Goal: Task Accomplishment & Management: Manage account settings

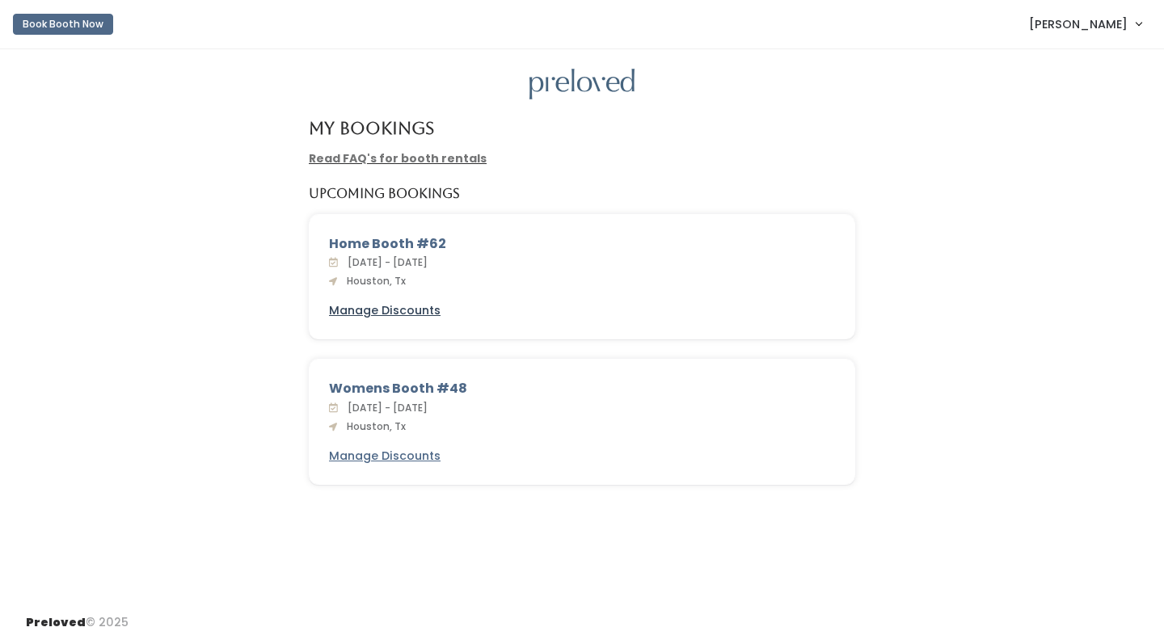
click at [381, 306] on u "Manage Discounts" at bounding box center [385, 310] width 112 height 16
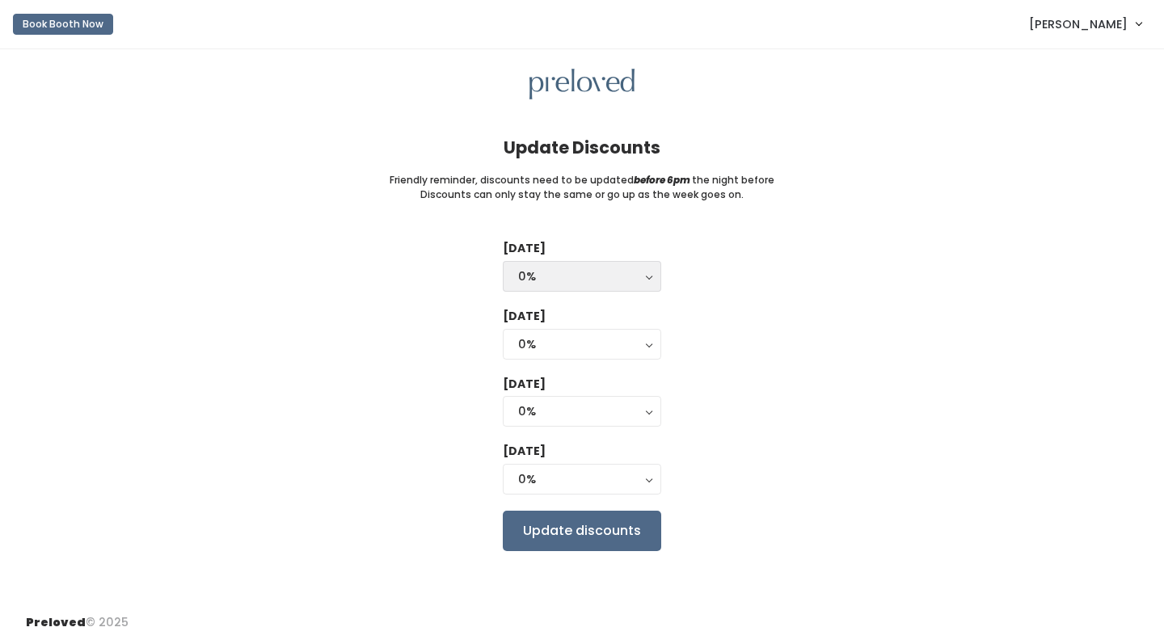
click at [647, 278] on button "0%" at bounding box center [582, 276] width 158 height 31
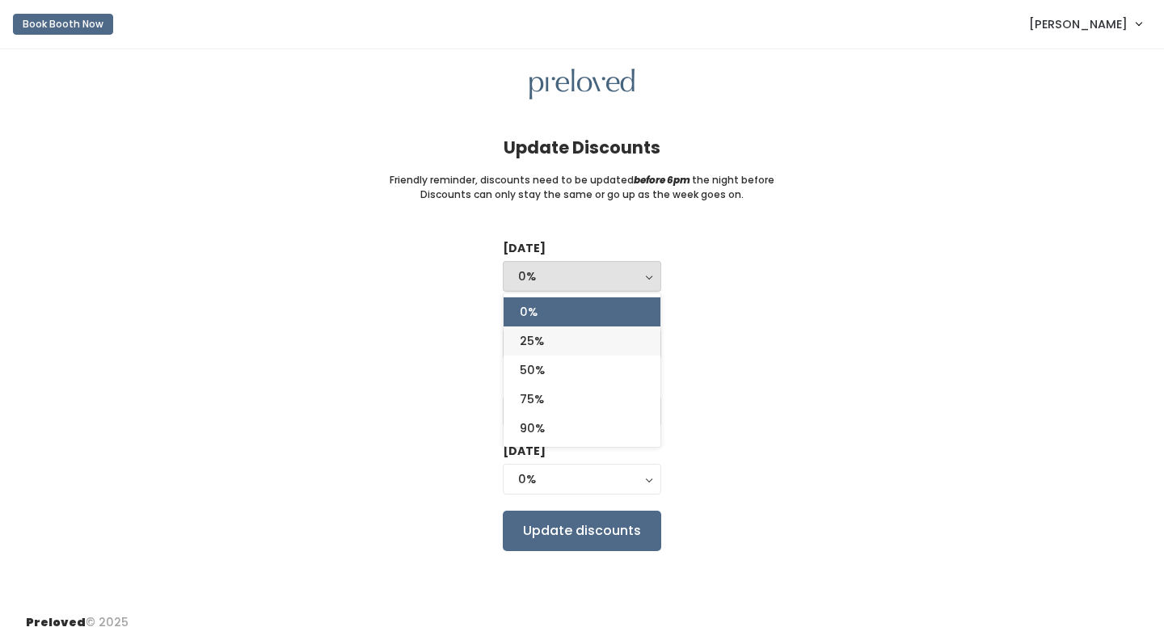
click at [617, 330] on link "25%" at bounding box center [582, 341] width 157 height 29
select select "25%"
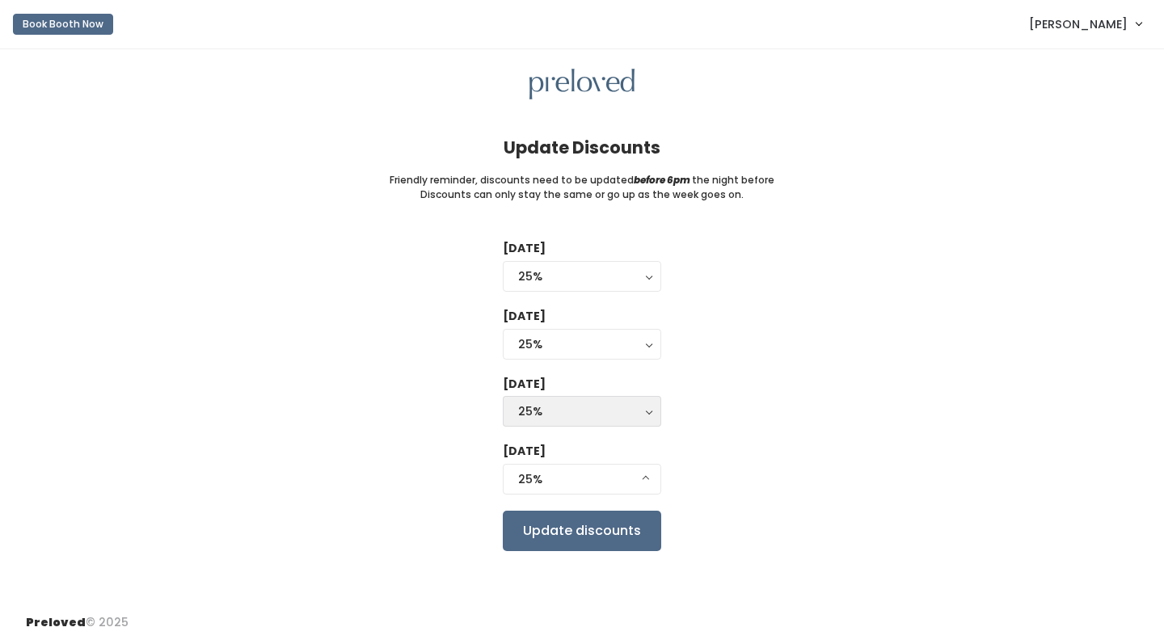
click at [587, 403] on div "25%" at bounding box center [582, 412] width 128 height 18
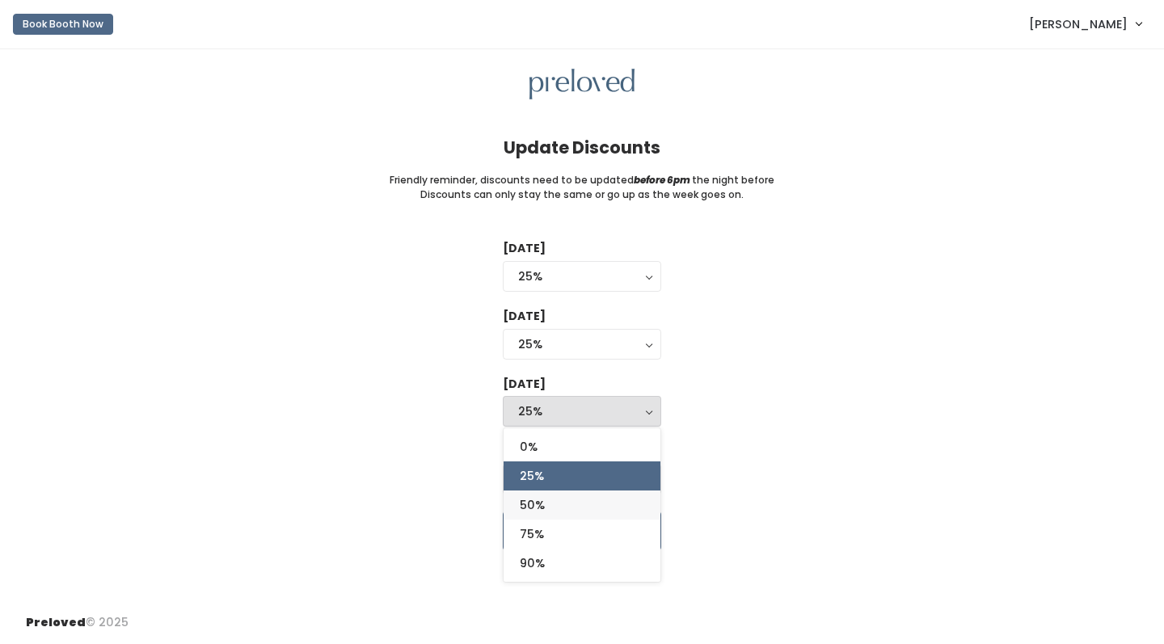
click at [557, 496] on link "50%" at bounding box center [582, 505] width 157 height 29
select select "50%"
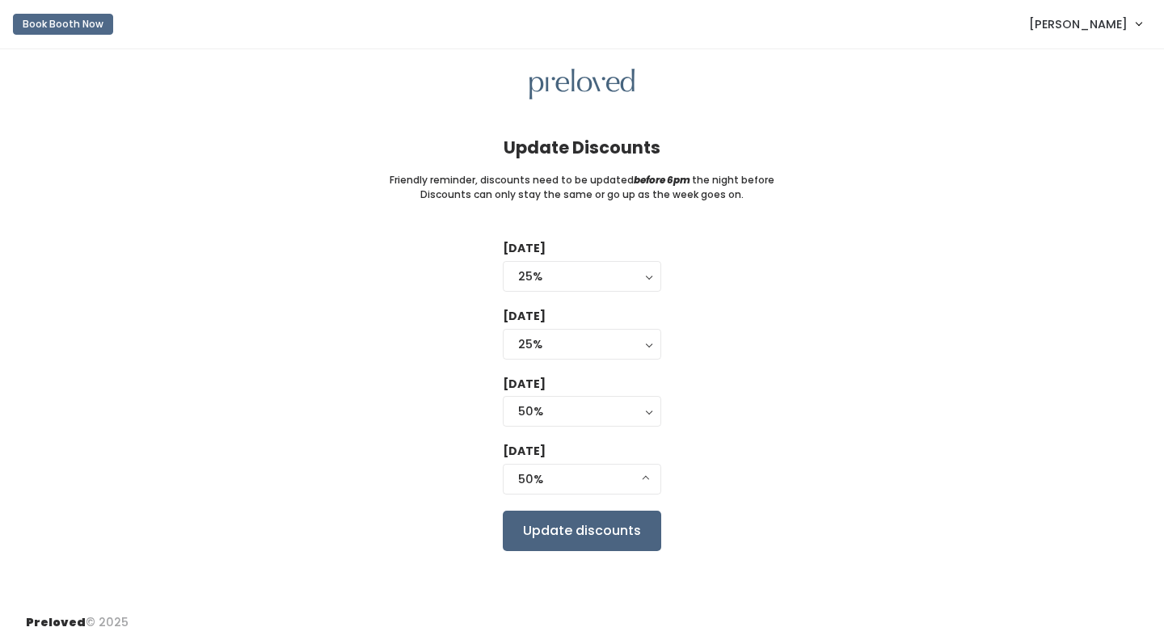
click at [546, 524] on input "Update discounts" at bounding box center [582, 531] width 158 height 40
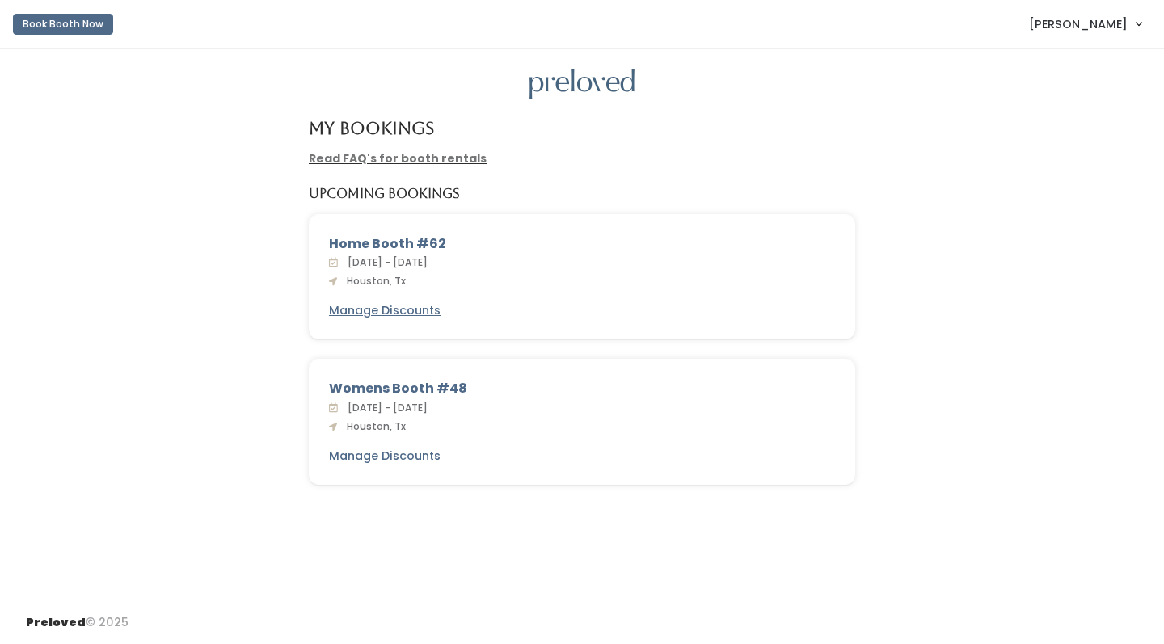
click at [340, 440] on div "Womens Booth #48 [DATE] - [DATE] [GEOGRAPHIC_DATA], Tx Manage Discounts" at bounding box center [582, 422] width 545 height 124
click at [345, 448] on u "Manage Discounts" at bounding box center [385, 456] width 112 height 16
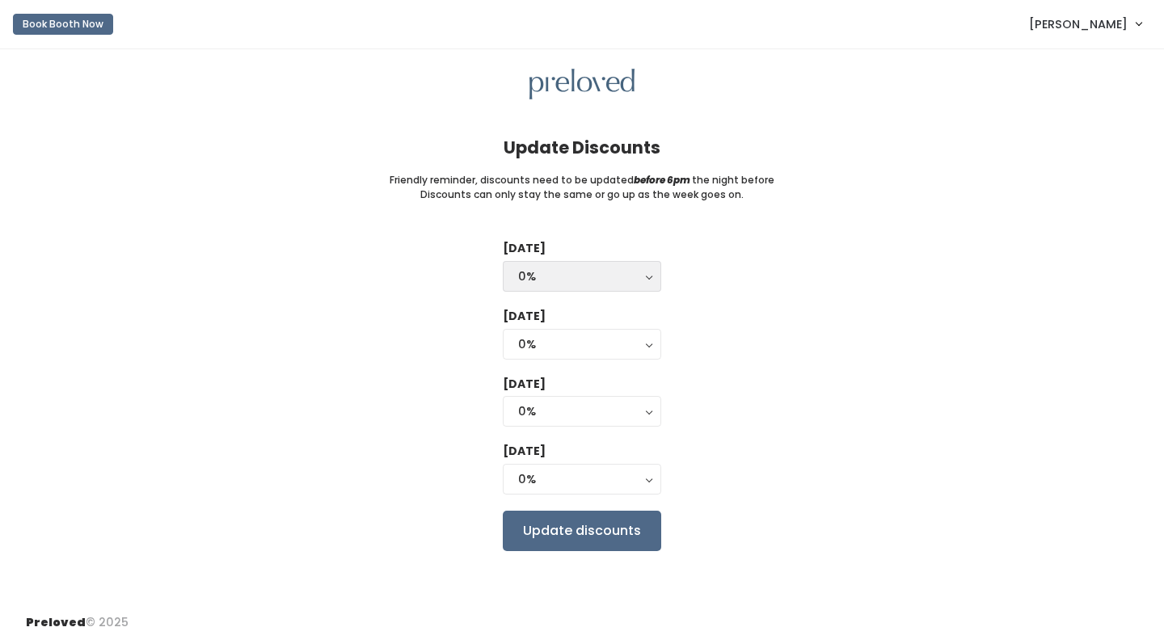
click at [576, 275] on div "0%" at bounding box center [582, 277] width 128 height 18
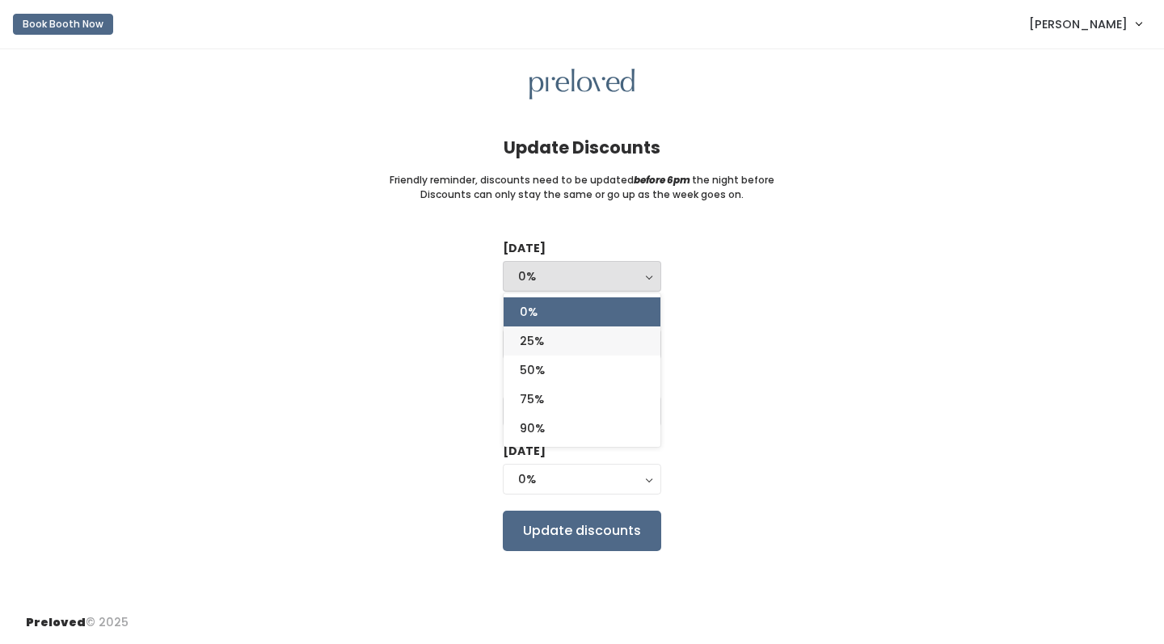
click at [571, 342] on link "25%" at bounding box center [582, 341] width 157 height 29
select select "25%"
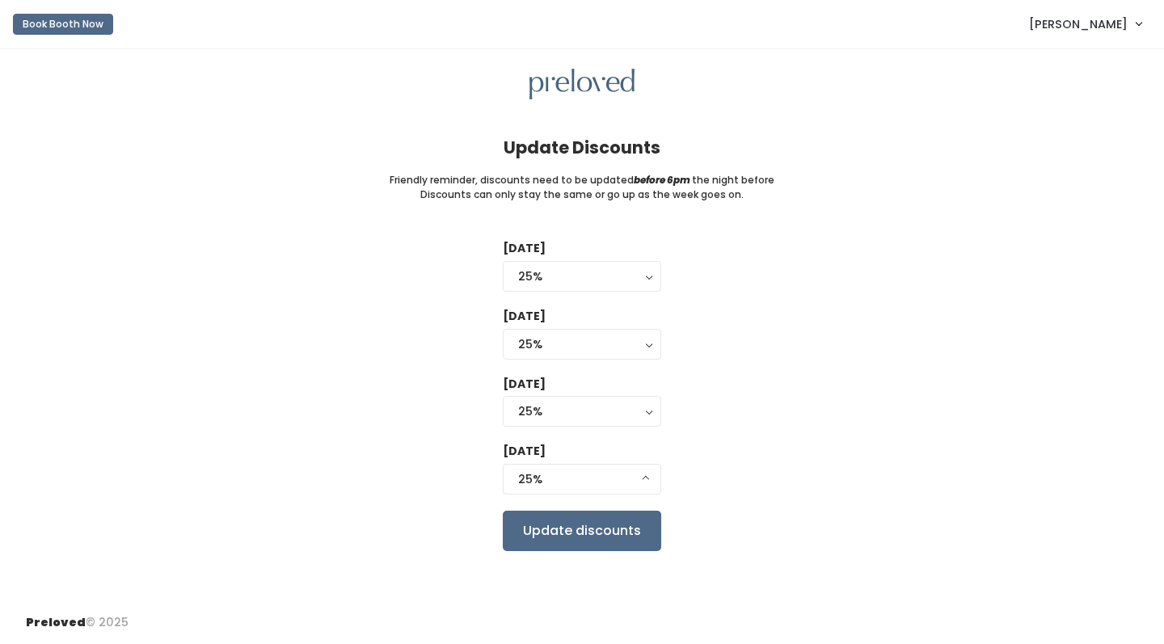
click at [568, 386] on div "Thursday 0% 25% 50% 75% 90% 25% 0% 25% 50% 75% 90%" at bounding box center [582, 403] width 158 height 55
click at [566, 403] on div "25%" at bounding box center [582, 412] width 128 height 18
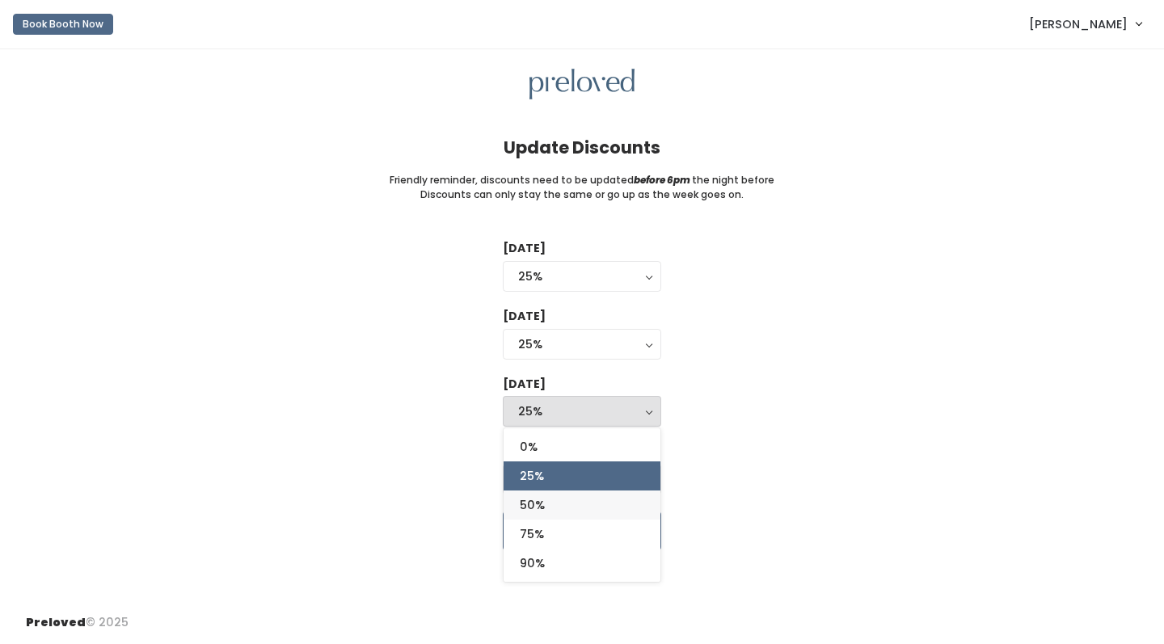
click at [550, 491] on link "50%" at bounding box center [582, 505] width 157 height 29
select select "50%"
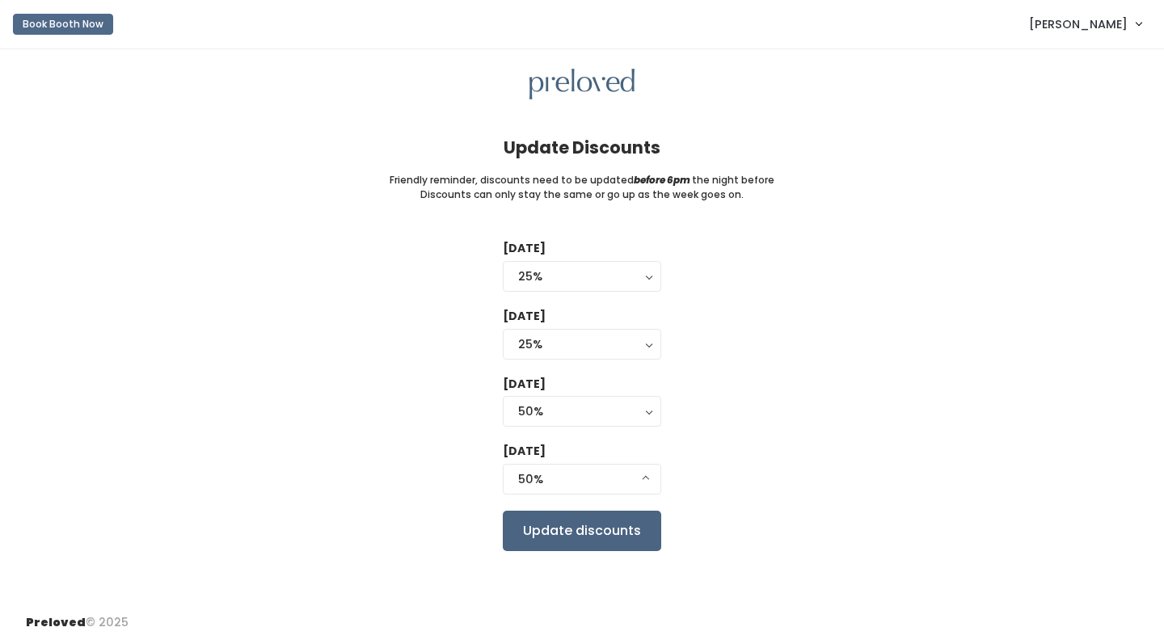
click at [560, 528] on input "Update discounts" at bounding box center [582, 531] width 158 height 40
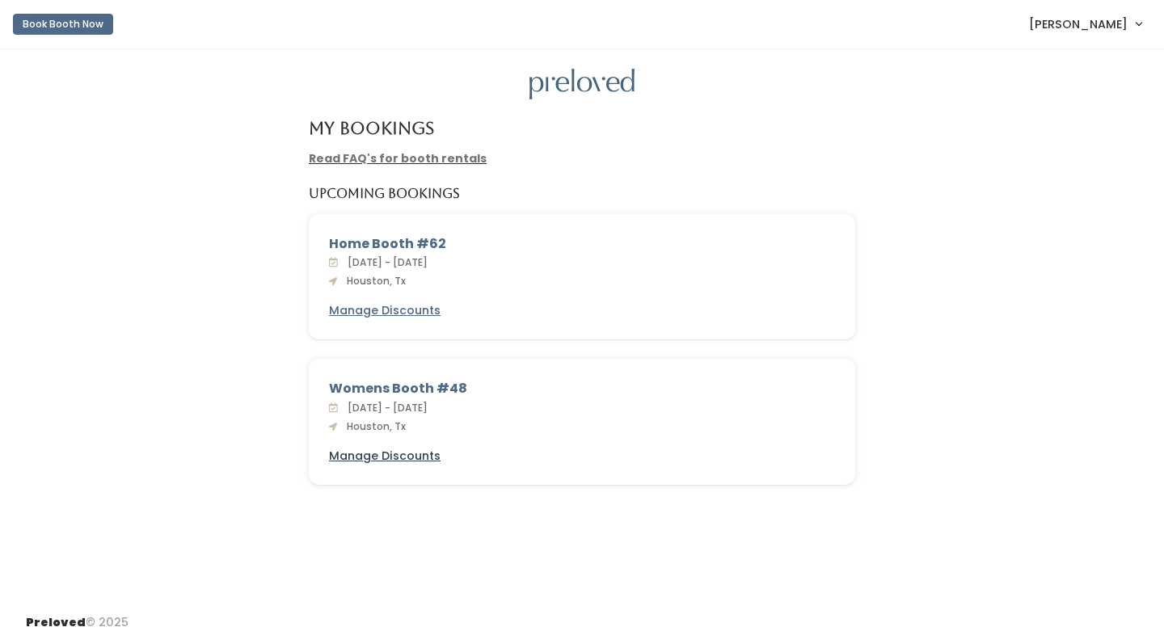
click at [406, 452] on u "Manage Discounts" at bounding box center [385, 456] width 112 height 16
click at [392, 302] on u "Manage Discounts" at bounding box center [385, 310] width 112 height 16
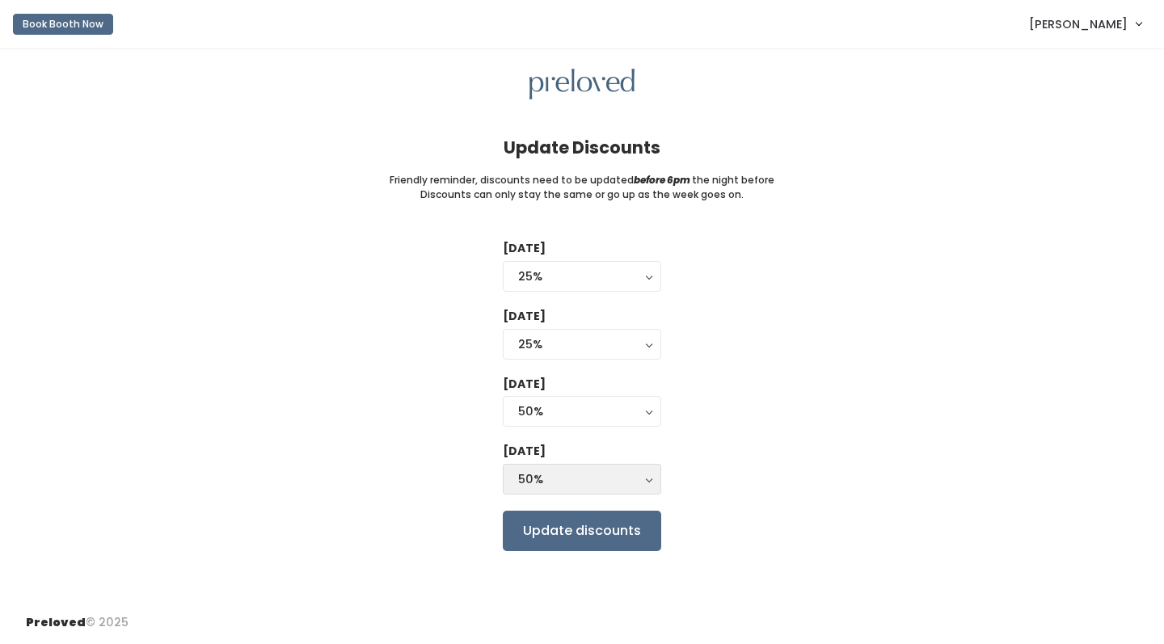
click at [555, 470] on div "50%" at bounding box center [582, 479] width 128 height 18
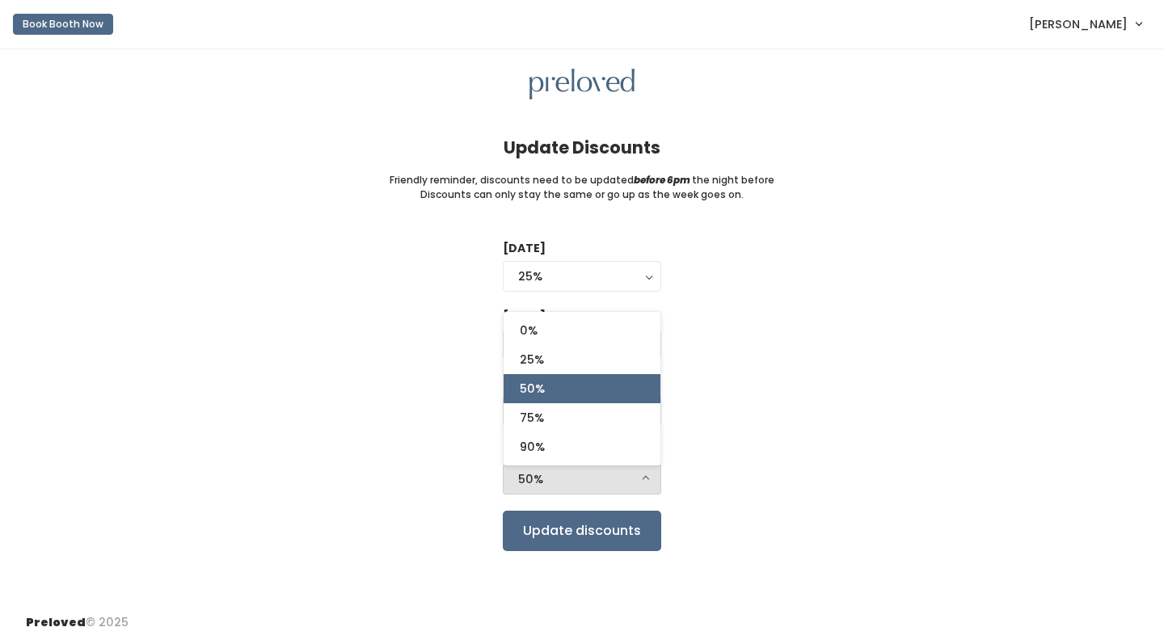
click at [555, 470] on div "50%" at bounding box center [582, 479] width 128 height 18
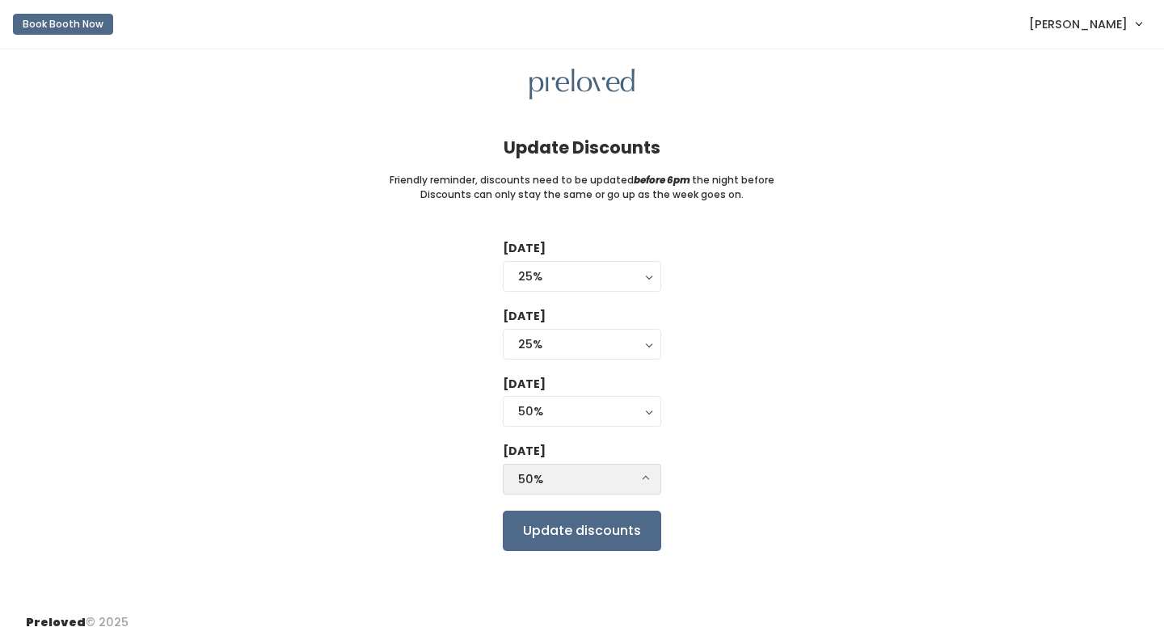
click at [555, 470] on div "50%" at bounding box center [582, 479] width 128 height 18
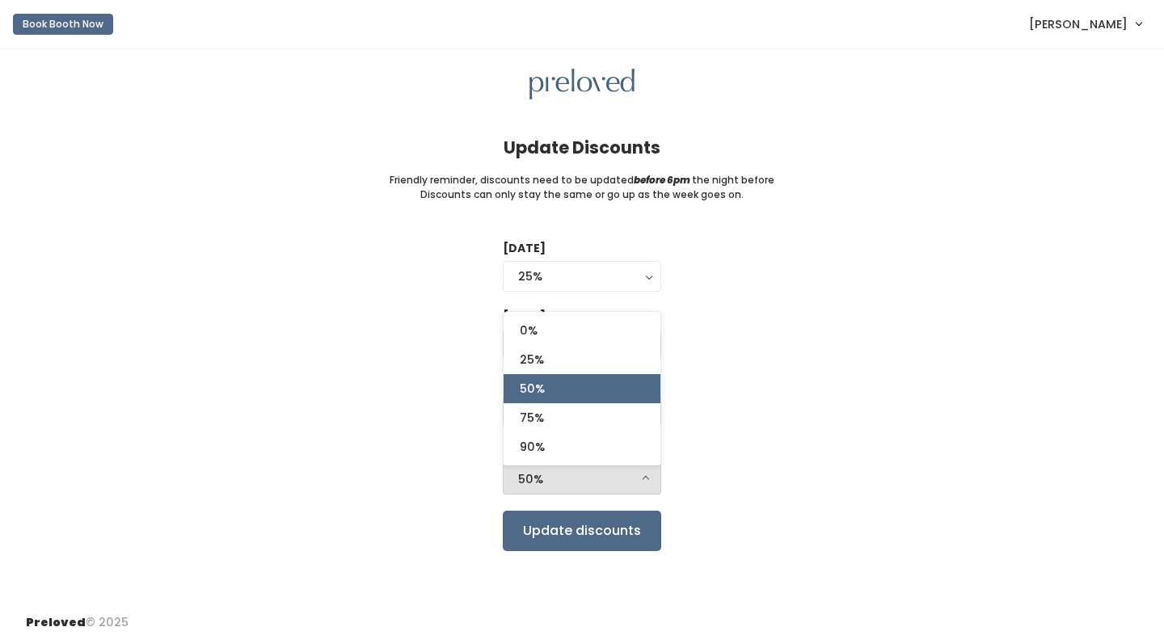
click at [319, 328] on div "Tuesday 0% 25% 50% 75% 90% 25% Wednesday 0% 25% 50% 75% 90% 25% Thursday 0% 25%…" at bounding box center [582, 395] width 1112 height 310
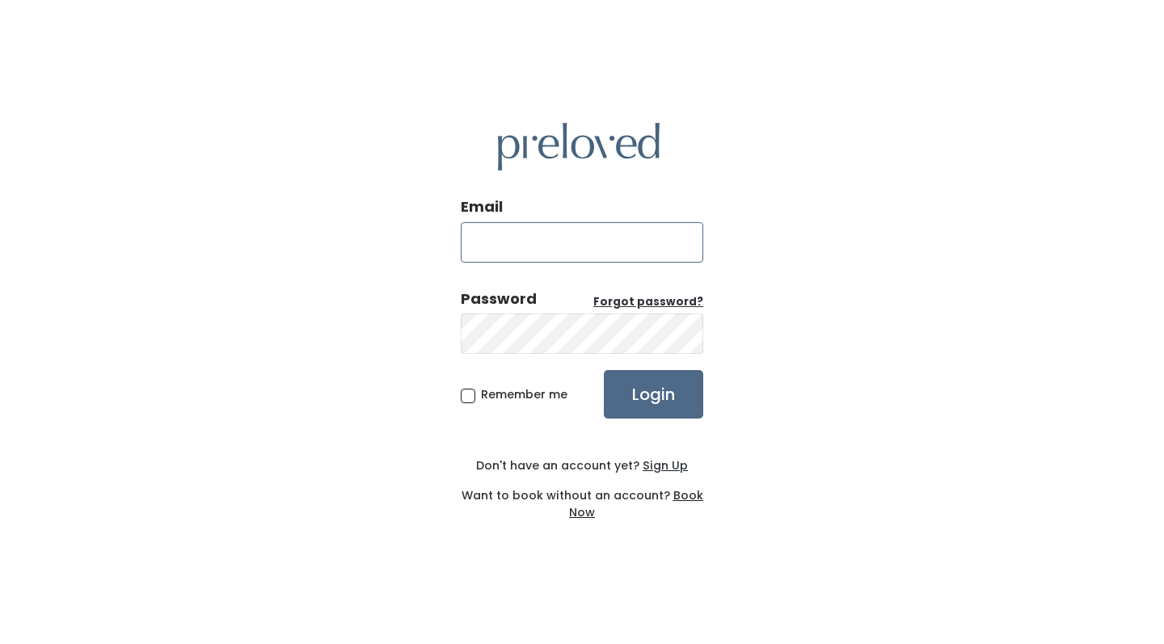
type input "krisdefalco@gmail.com"
click at [656, 392] on input "Login" at bounding box center [653, 394] width 99 height 48
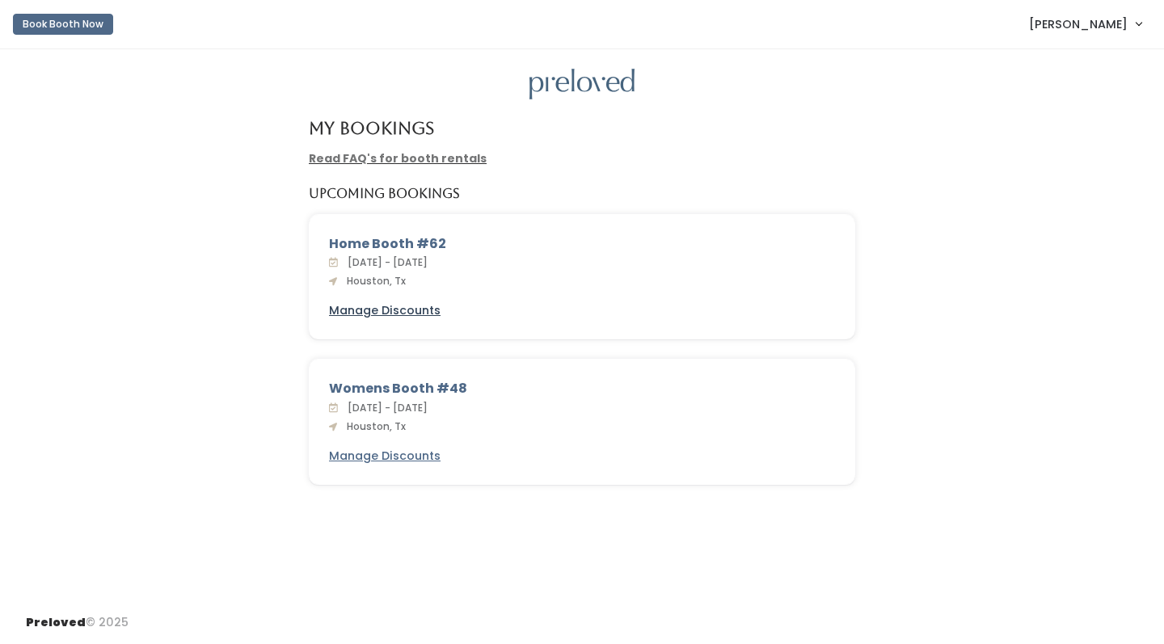
click at [406, 302] on u "Manage Discounts" at bounding box center [385, 310] width 112 height 16
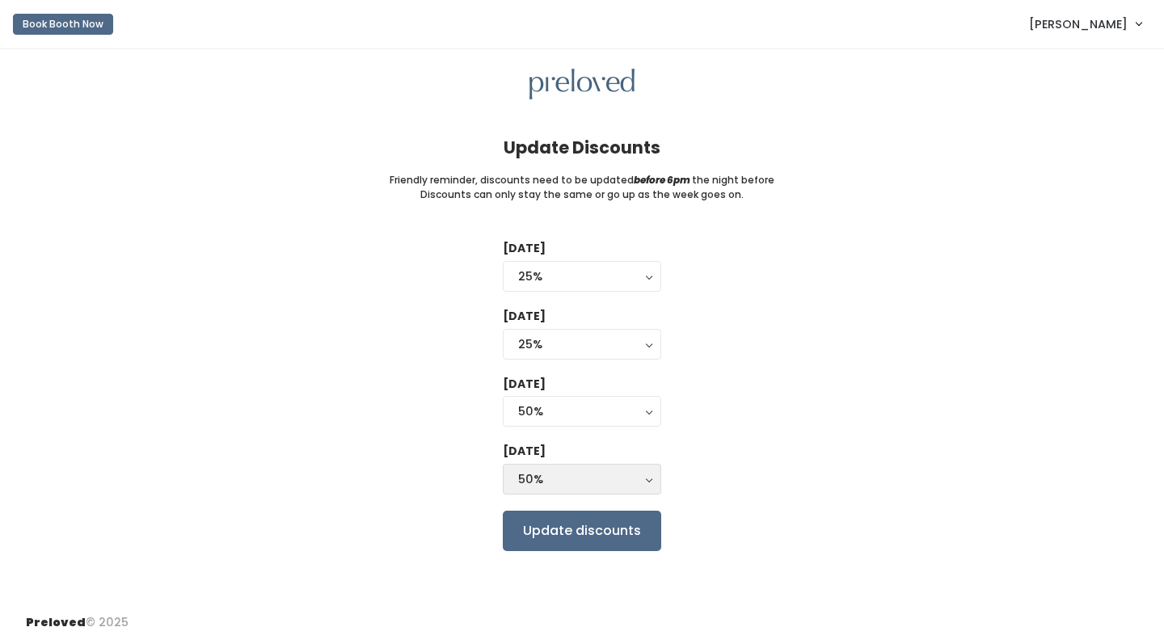
click at [620, 473] on div "50%" at bounding box center [582, 479] width 128 height 18
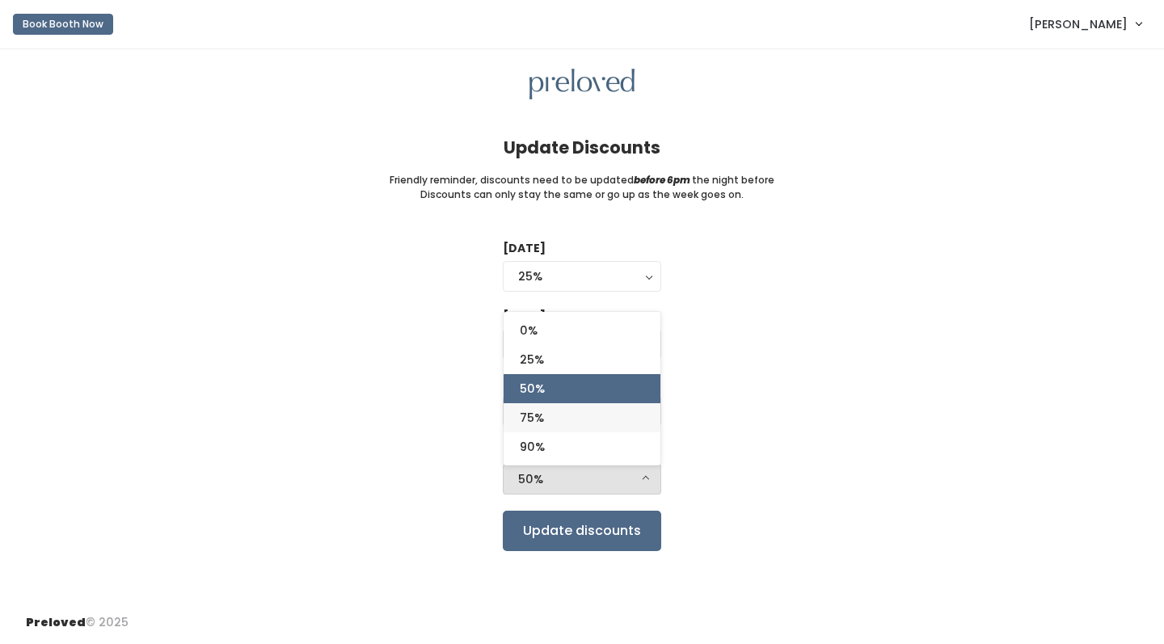
click at [555, 415] on link "75%" at bounding box center [582, 417] width 157 height 29
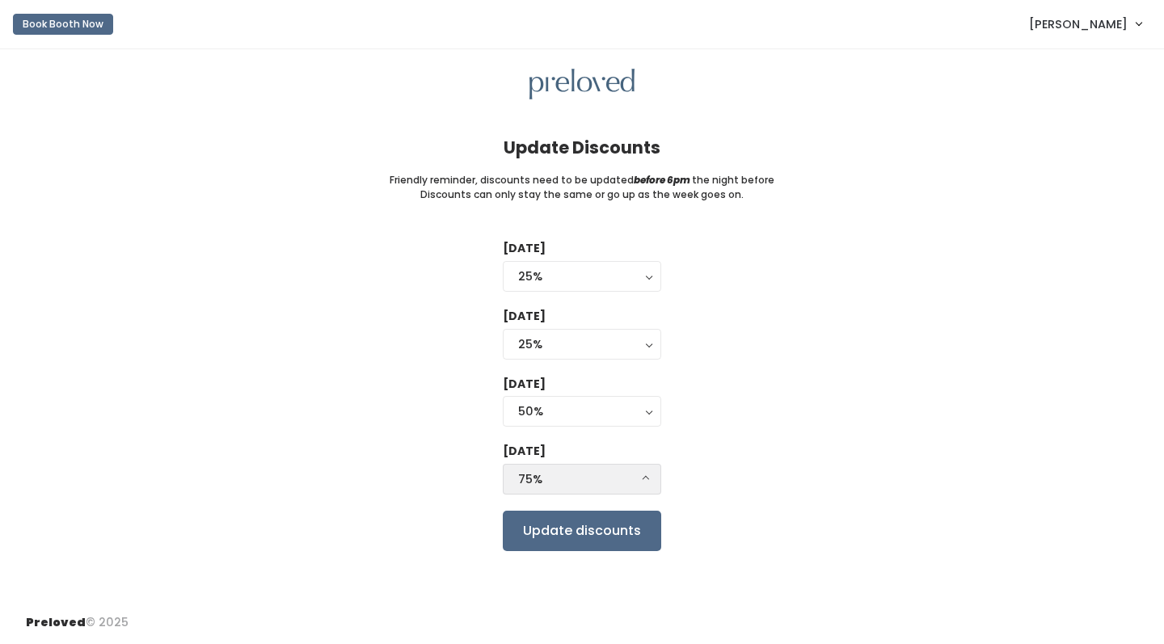
click at [564, 478] on div "75%" at bounding box center [582, 479] width 128 height 18
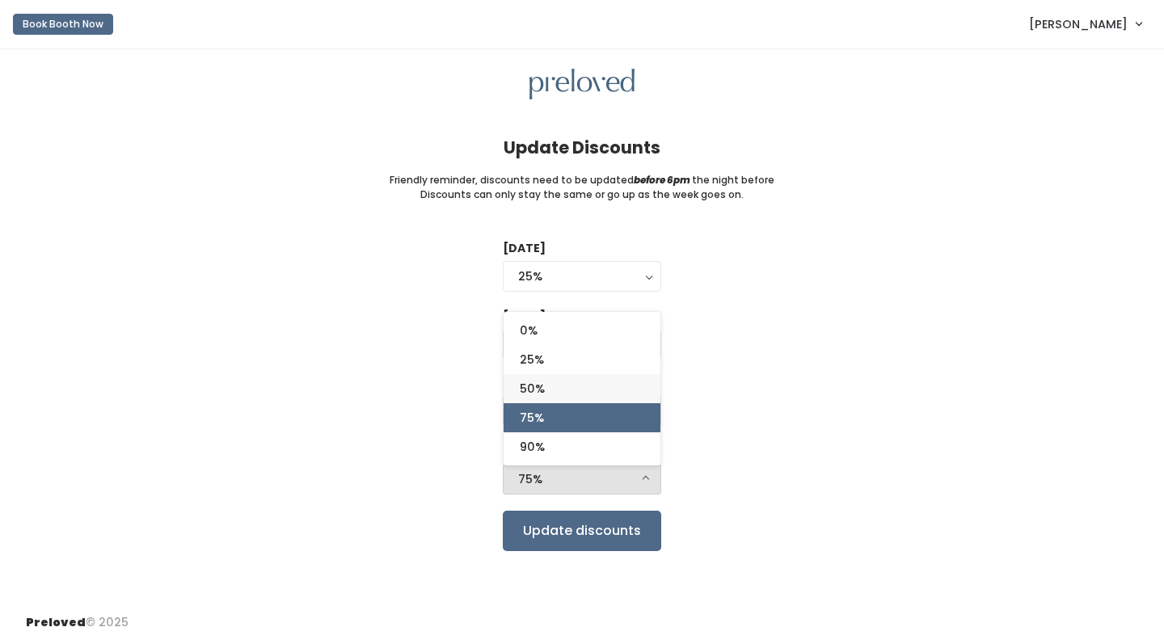
click at [541, 380] on span "50%" at bounding box center [532, 389] width 25 height 18
select select "50%"
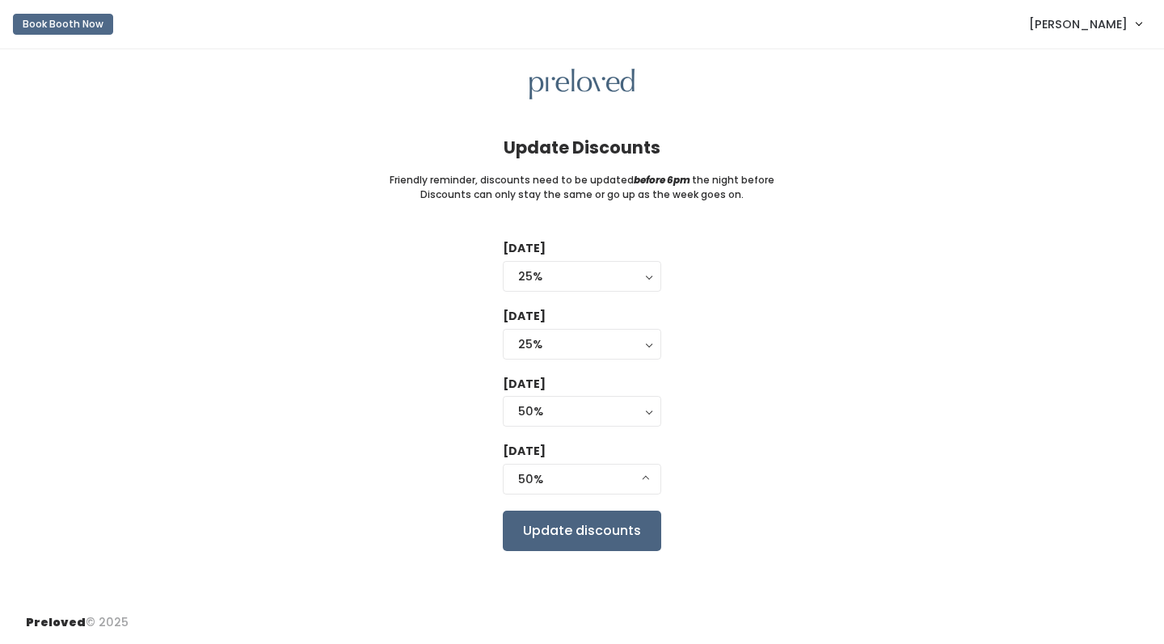
click at [557, 529] on input "Update discounts" at bounding box center [582, 531] width 158 height 40
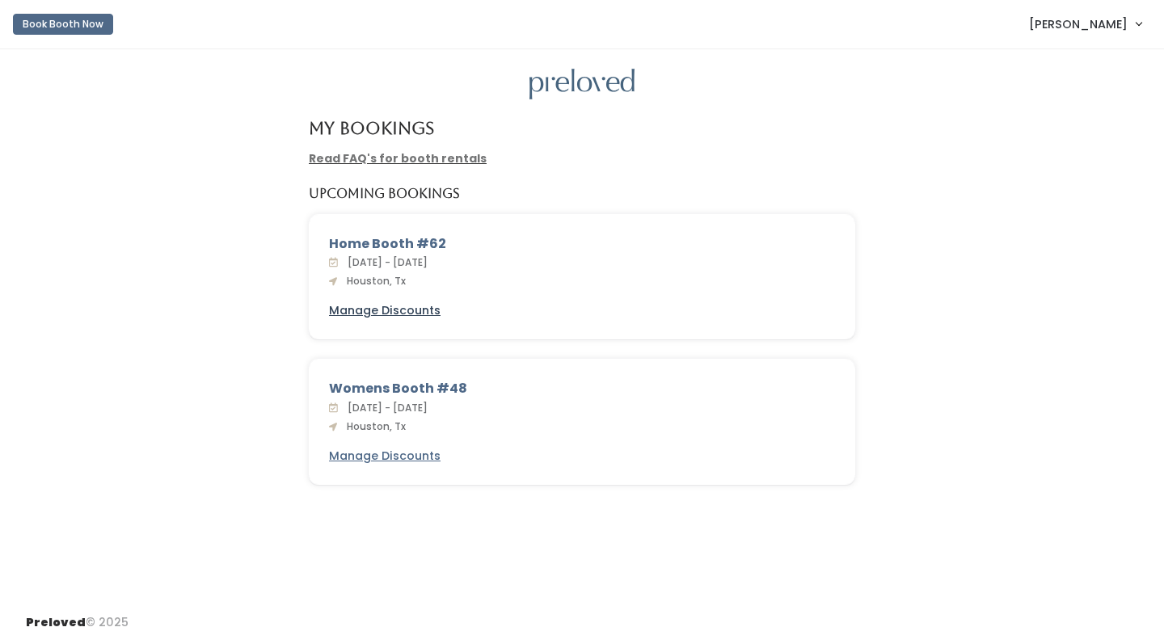
click at [385, 306] on u "Manage Discounts" at bounding box center [385, 310] width 112 height 16
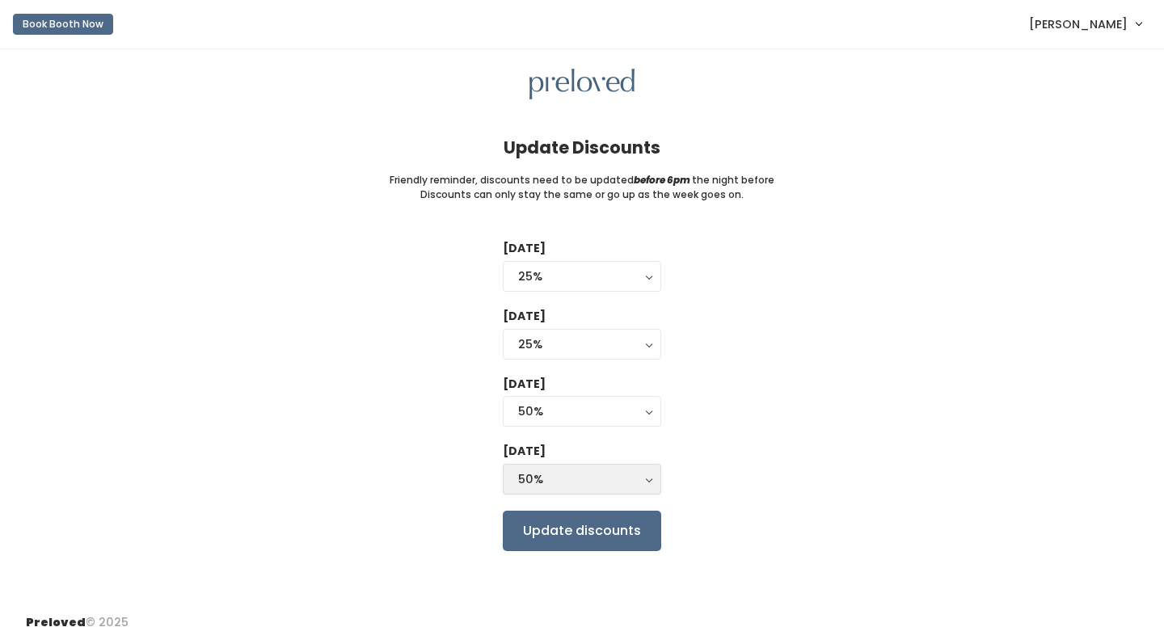
click at [559, 470] on div "50%" at bounding box center [582, 479] width 128 height 18
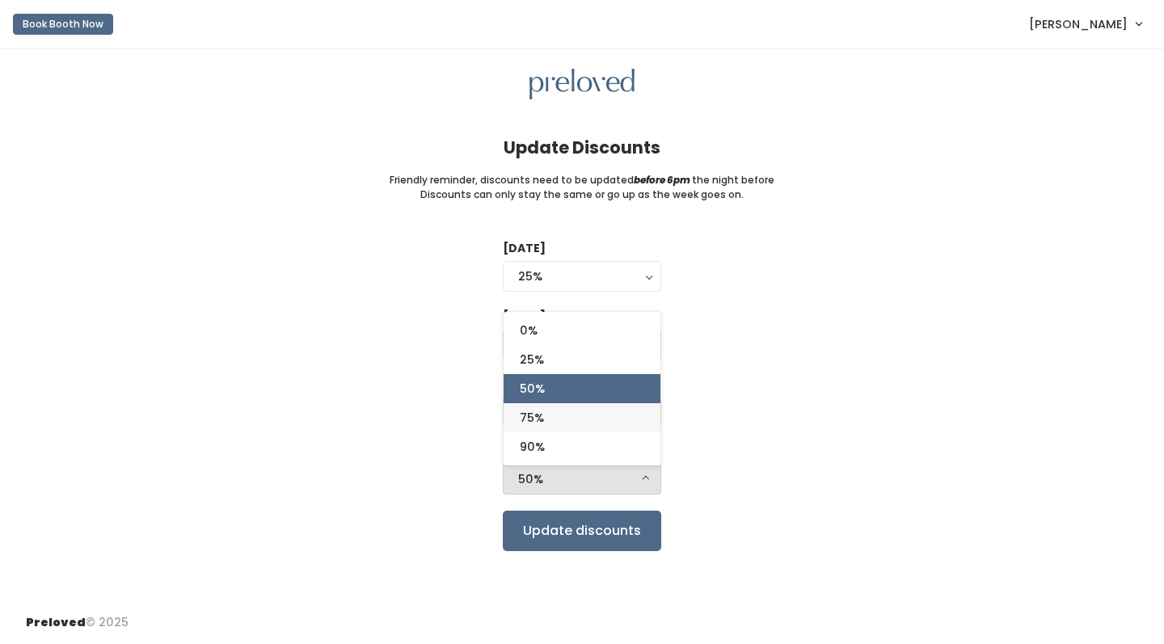
click at [542, 411] on span "75%" at bounding box center [532, 418] width 24 height 18
select select "75%"
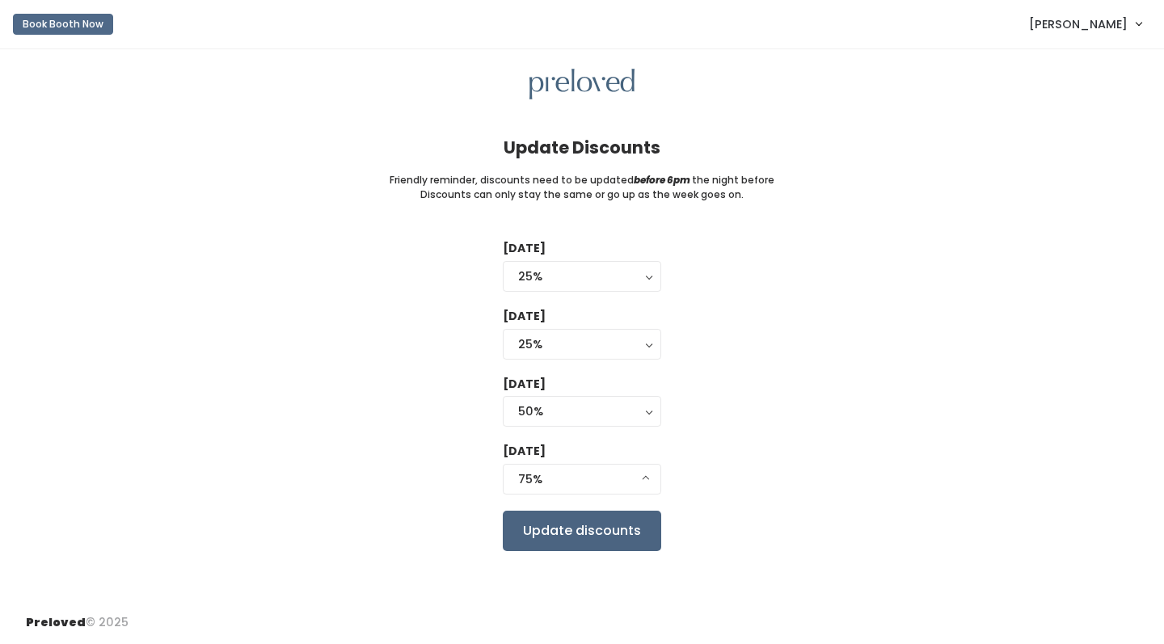
click at [604, 515] on input "Update discounts" at bounding box center [582, 531] width 158 height 40
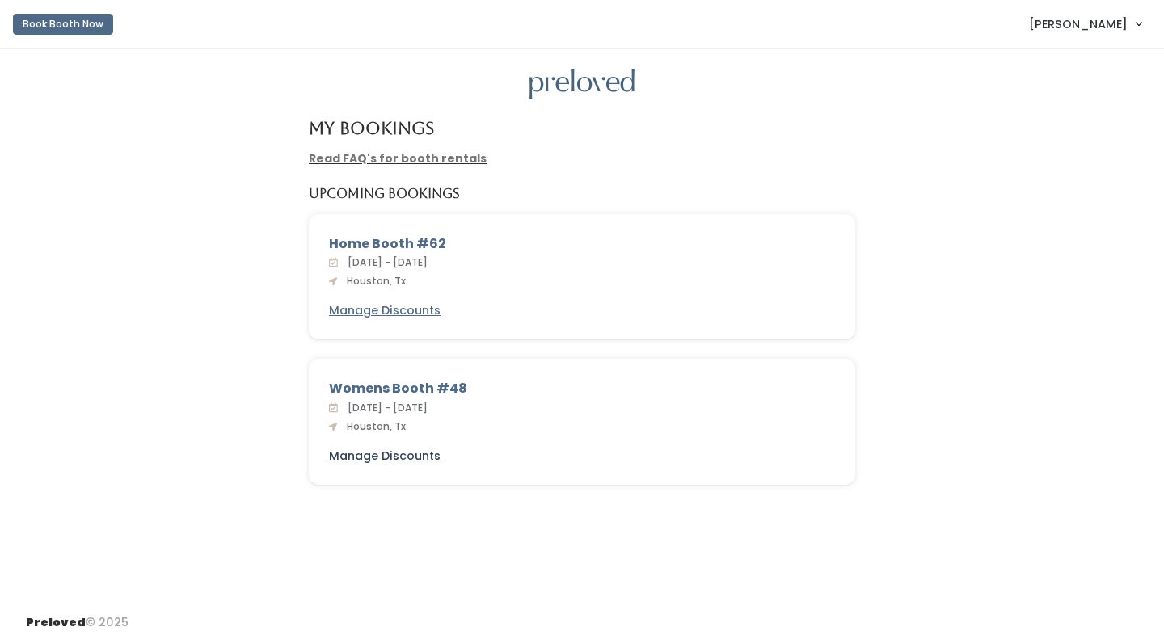
click at [364, 449] on u "Manage Discounts" at bounding box center [385, 456] width 112 height 16
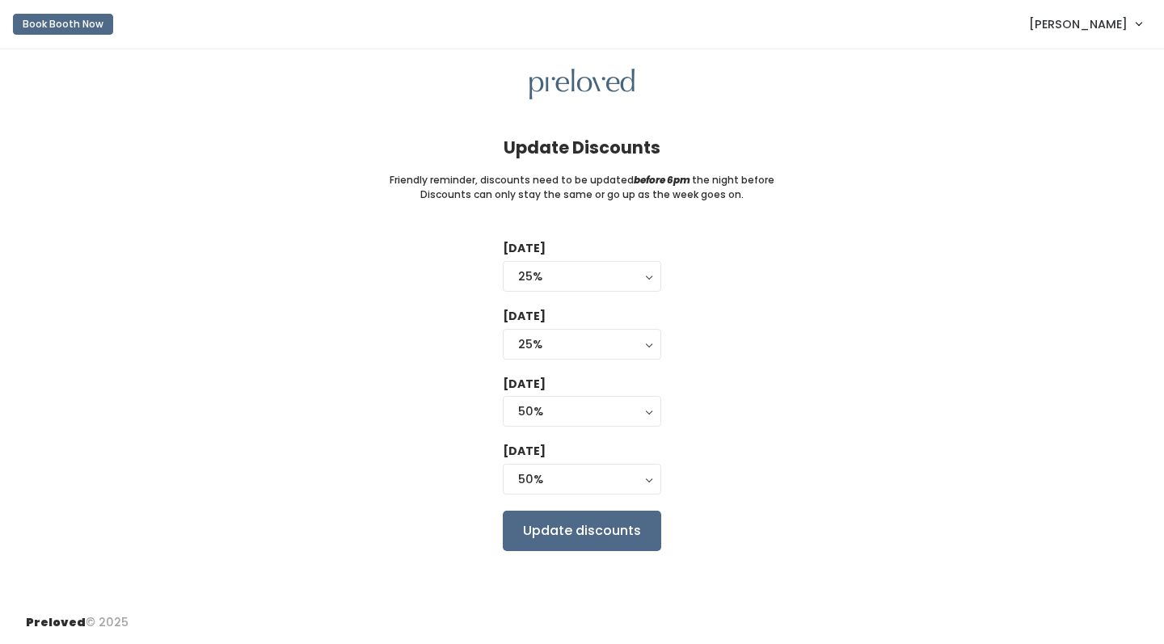
click at [851, 269] on div "[DATE] 0% 25% 50% 75% 90% 25% [DATE] 0% 25% 50% 75% 90% 25% [DATE] 0% 25% 50% 7…" at bounding box center [582, 395] width 1112 height 310
click at [891, 253] on div "[DATE] 0% 25% 50% 75% 90% 25% [DATE] 0% 25% 50% 75% 90% 25% [DATE] 0% 25% 50% 7…" at bounding box center [582, 395] width 1112 height 310
click at [559, 522] on input "Update discounts" at bounding box center [582, 531] width 158 height 40
